Goal: Task Accomplishment & Management: Complete application form

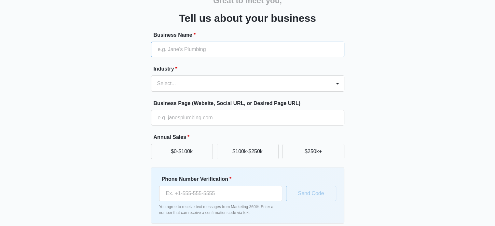
scroll to position [65, 0]
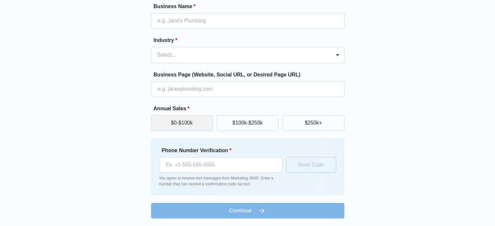
click at [165, 121] on button "$0-$100k" at bounding box center [182, 123] width 62 height 16
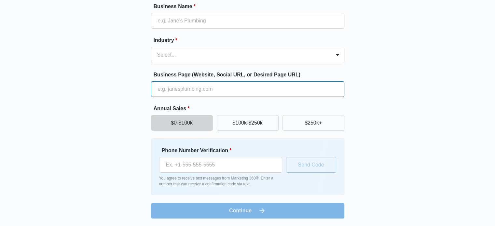
click at [222, 88] on input "Business Page (Website, Social URL, or Desired Page URL)" at bounding box center [247, 89] width 193 height 16
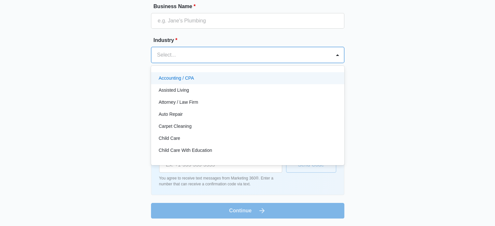
click at [187, 55] on div at bounding box center [239, 54] width 165 height 9
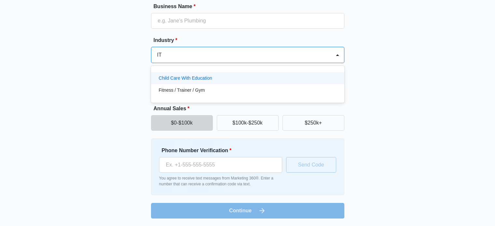
type input "I"
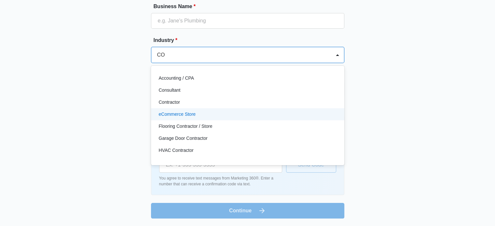
type input "C"
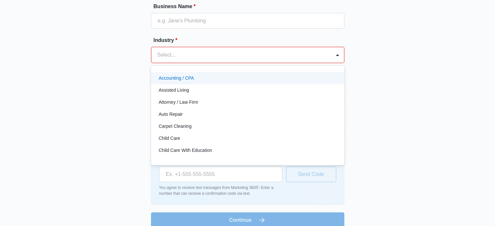
type input "i"
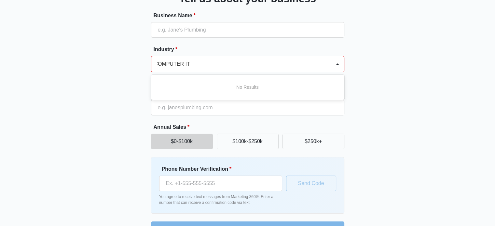
scroll to position [74, 0]
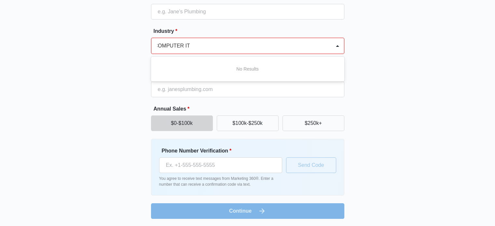
type input "COMPUTER IT"
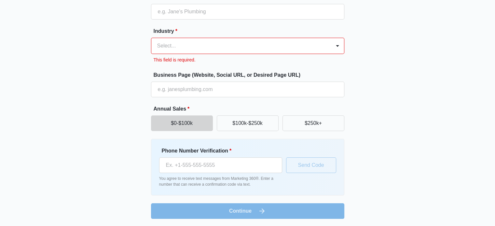
click at [126, 101] on div "Great to meet you, Tell us about your business Business Name * Industry * Selec…" at bounding box center [247, 82] width 390 height 273
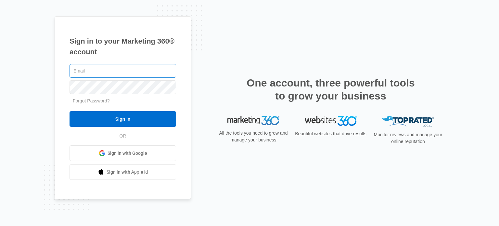
click at [157, 73] on input "text" at bounding box center [123, 71] width 107 height 14
click at [143, 152] on span "Sign in with Google" at bounding box center [128, 153] width 40 height 7
